Goal: Information Seeking & Learning: Learn about a topic

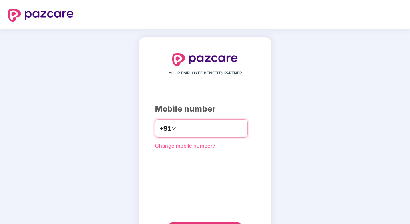
click at [178, 127] on input "**********" at bounding box center [211, 128] width 66 height 13
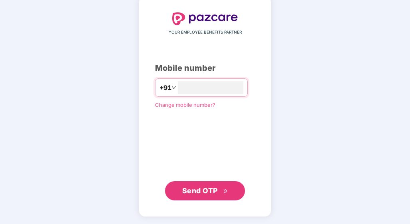
type input "**********"
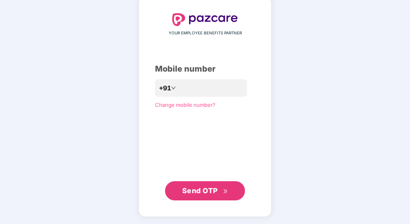
click at [202, 191] on span "Send OTP" at bounding box center [200, 190] width 36 height 8
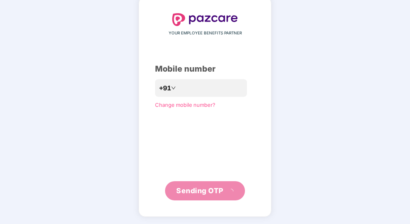
scroll to position [37, 0]
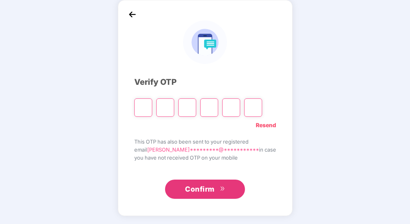
type input "*"
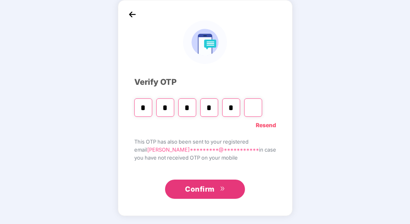
type input "*"
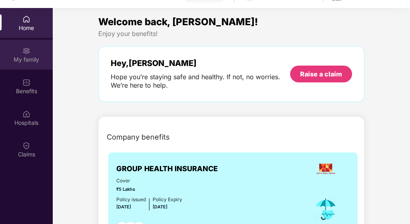
click at [28, 52] on img at bounding box center [26, 51] width 8 height 8
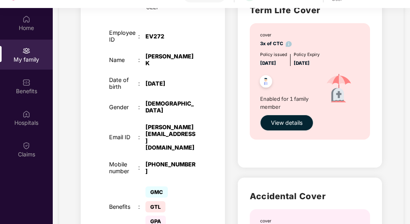
scroll to position [257, 0]
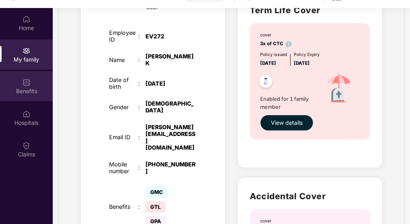
click at [21, 86] on div "Benefits" at bounding box center [26, 86] width 53 height 30
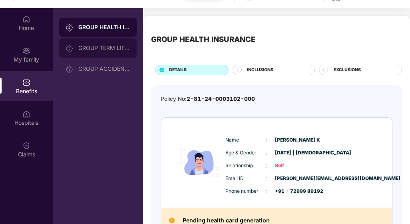
click at [92, 52] on div "GROUP TERM LIFE INSURANCE" at bounding box center [98, 47] width 78 height 19
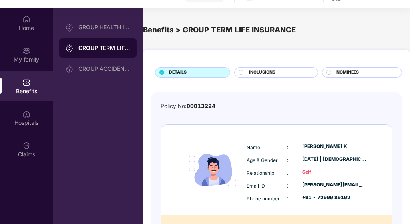
scroll to position [54, 0]
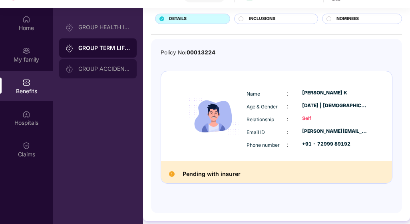
click at [109, 73] on div "GROUP ACCIDENTAL INSURANCE" at bounding box center [98, 68] width 78 height 19
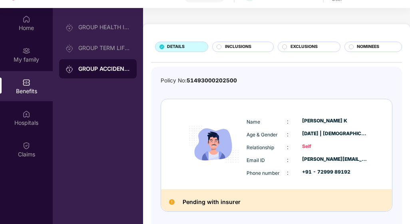
scroll to position [28, 0]
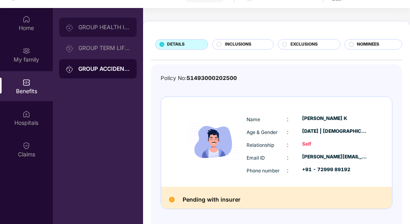
click at [91, 34] on div "GROUP HEALTH INSURANCE" at bounding box center [98, 27] width 78 height 19
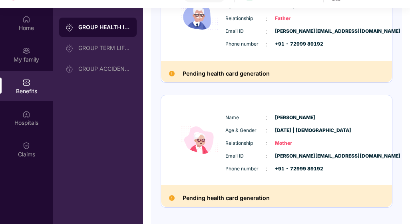
scroll to position [419, 0]
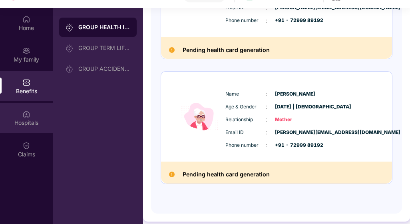
click at [28, 112] on img at bounding box center [26, 114] width 8 height 8
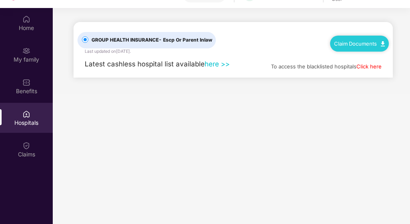
click at [213, 64] on link "here >>" at bounding box center [217, 64] width 25 height 8
